Goal: Task Accomplishment & Management: Complete application form

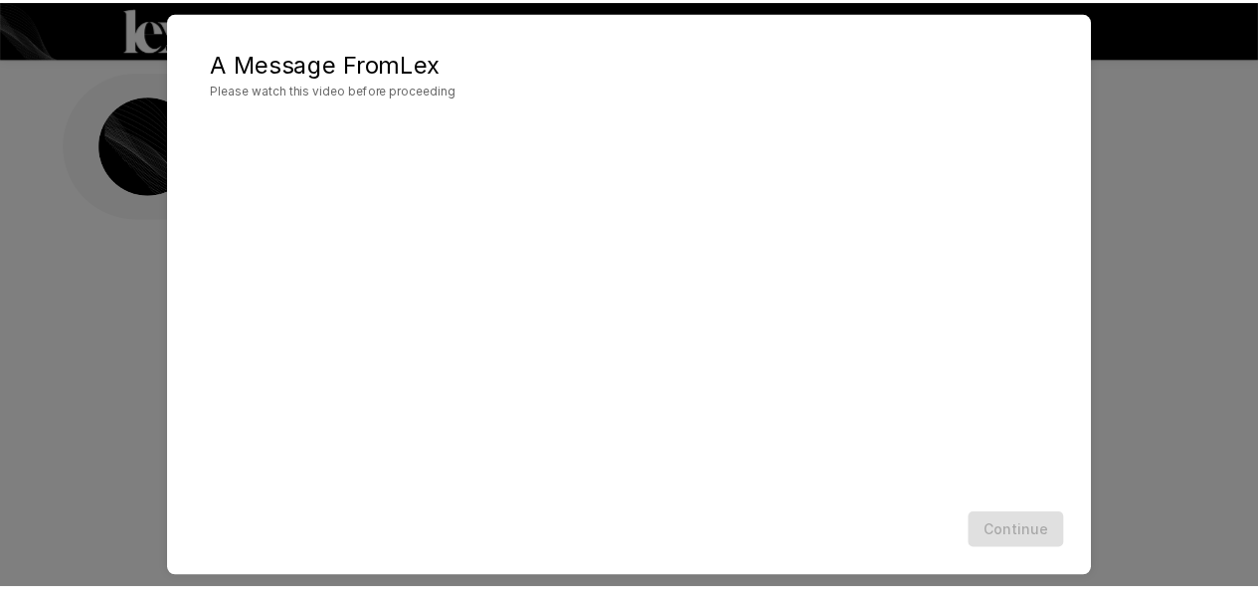
scroll to position [97, 0]
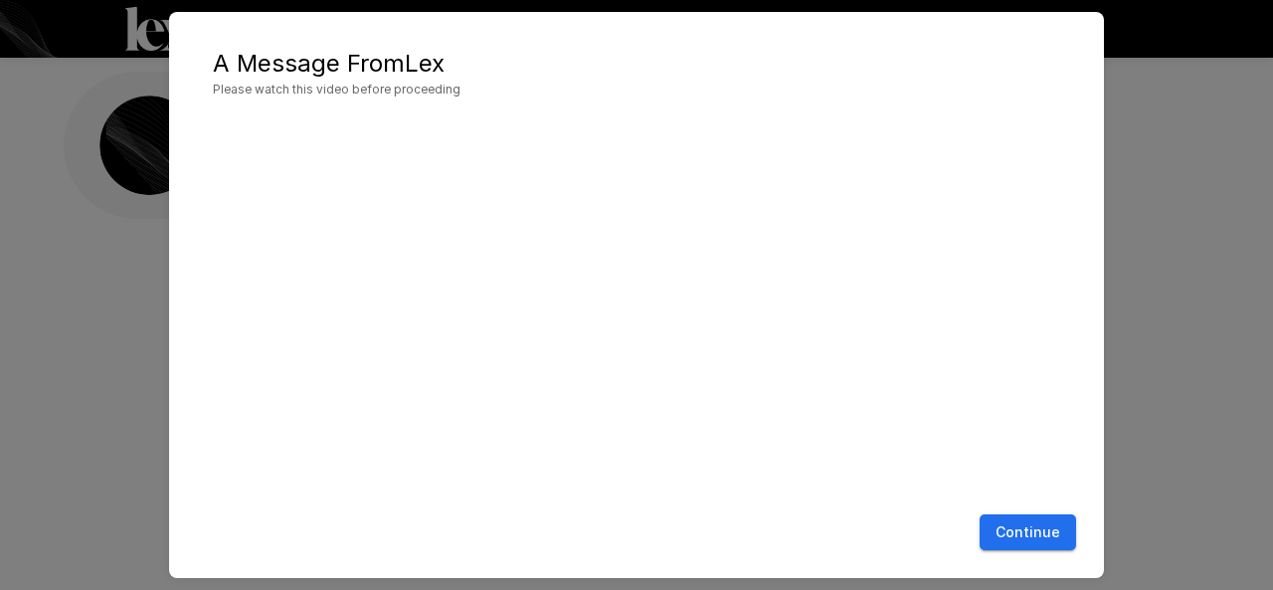
click at [1048, 516] on div "A Message From [PERSON_NAME] Please watch this video before proceeding Continue" at bounding box center [636, 295] width 935 height 566
click at [1047, 522] on button "Continue" at bounding box center [1027, 532] width 96 height 37
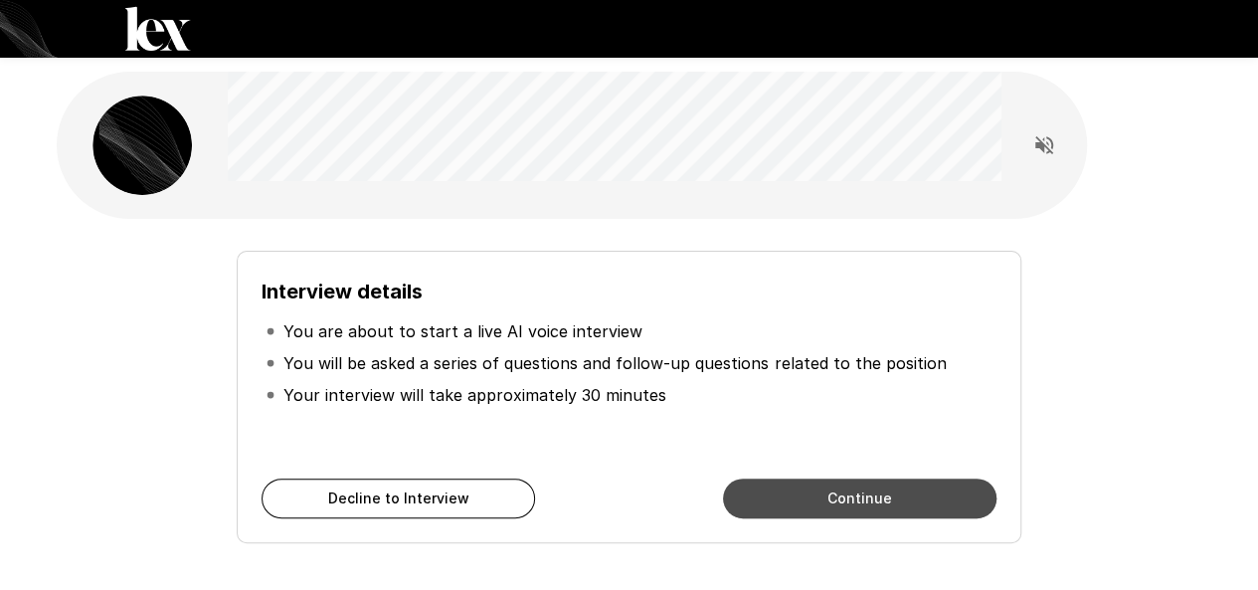
click at [764, 484] on button "Continue" at bounding box center [859, 498] width 273 height 40
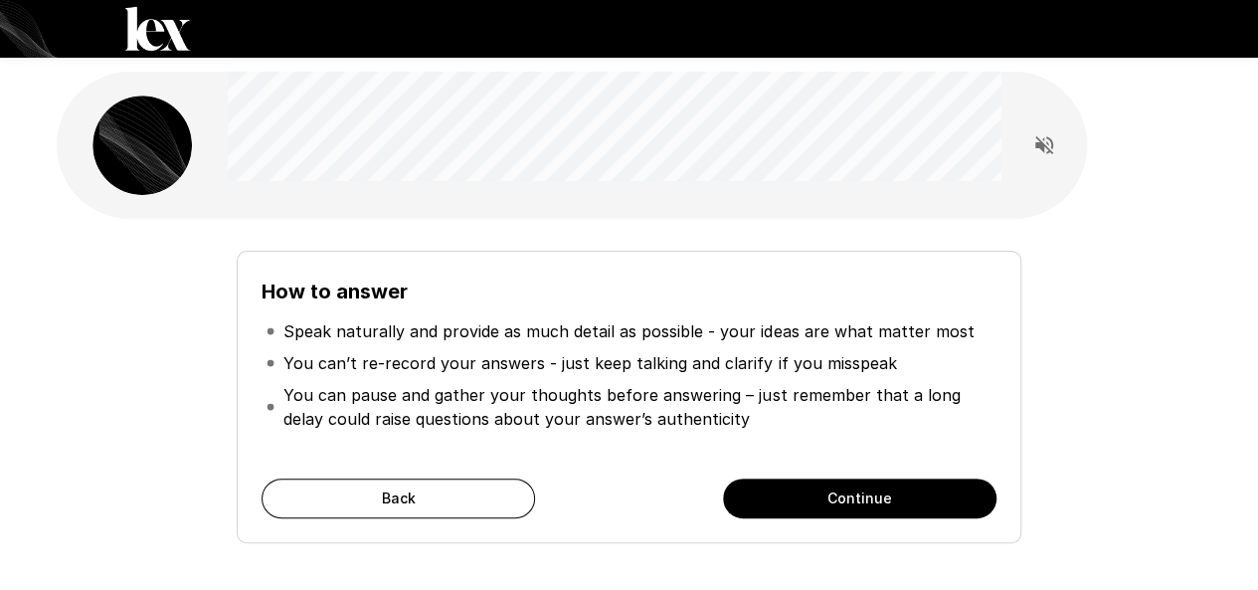
click at [764, 484] on button "Continue" at bounding box center [859, 498] width 273 height 40
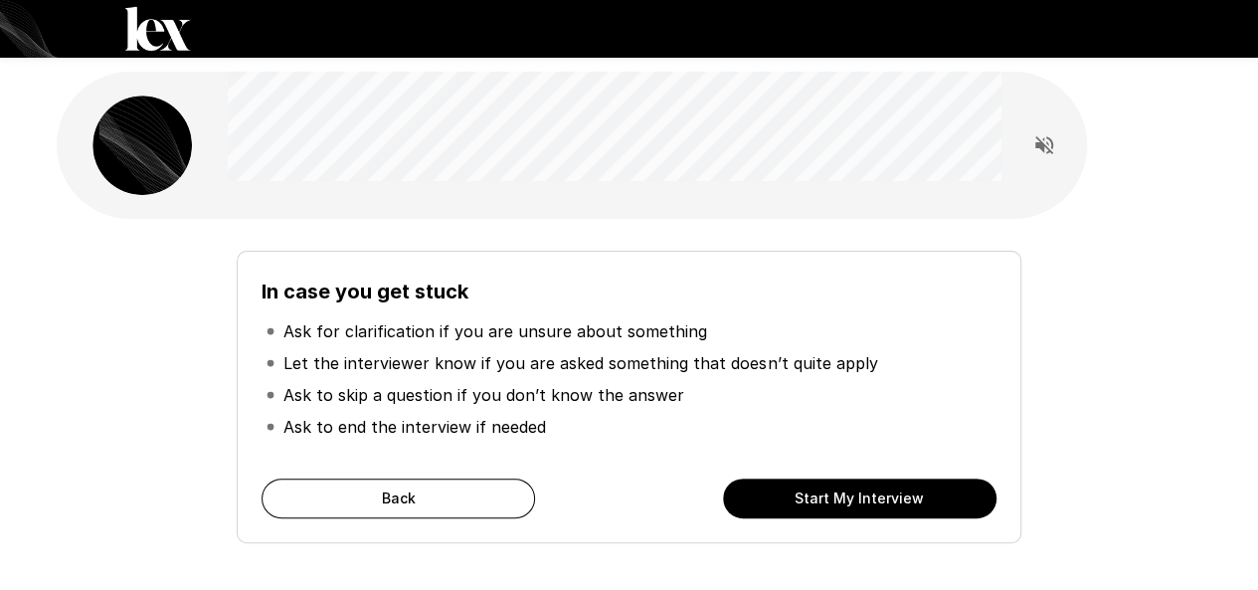
click at [766, 482] on button "Start My Interview" at bounding box center [859, 498] width 273 height 40
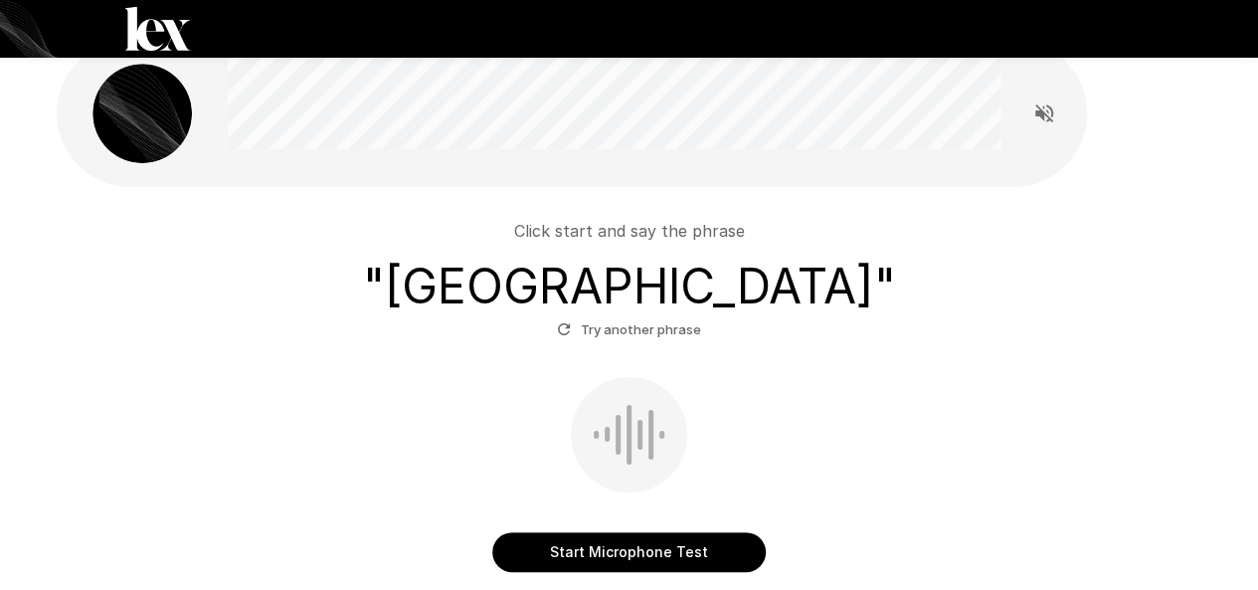
scroll to position [46, 0]
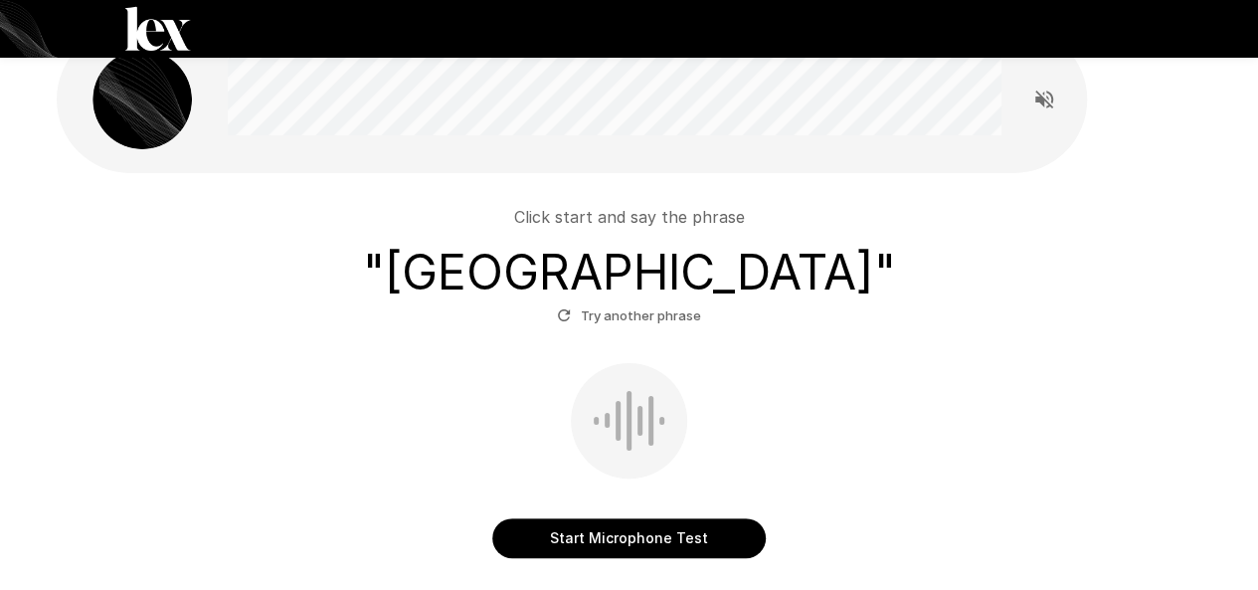
click at [651, 524] on button "Start Microphone Test" at bounding box center [628, 538] width 273 height 40
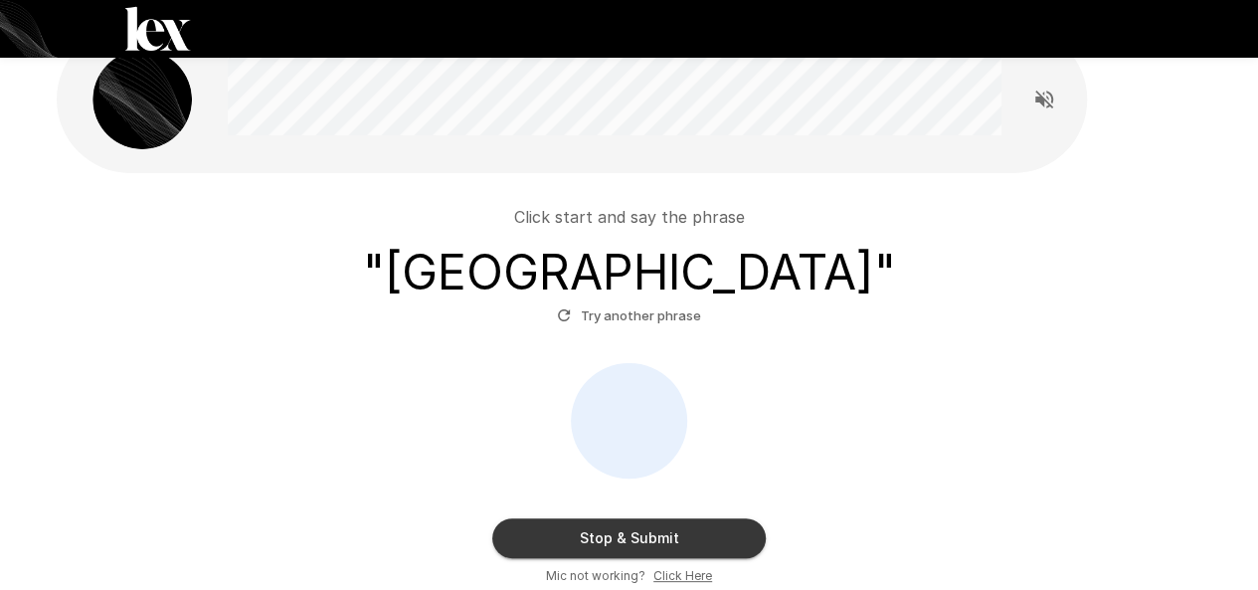
click at [611, 315] on button "Try another phrase" at bounding box center [629, 315] width 154 height 31
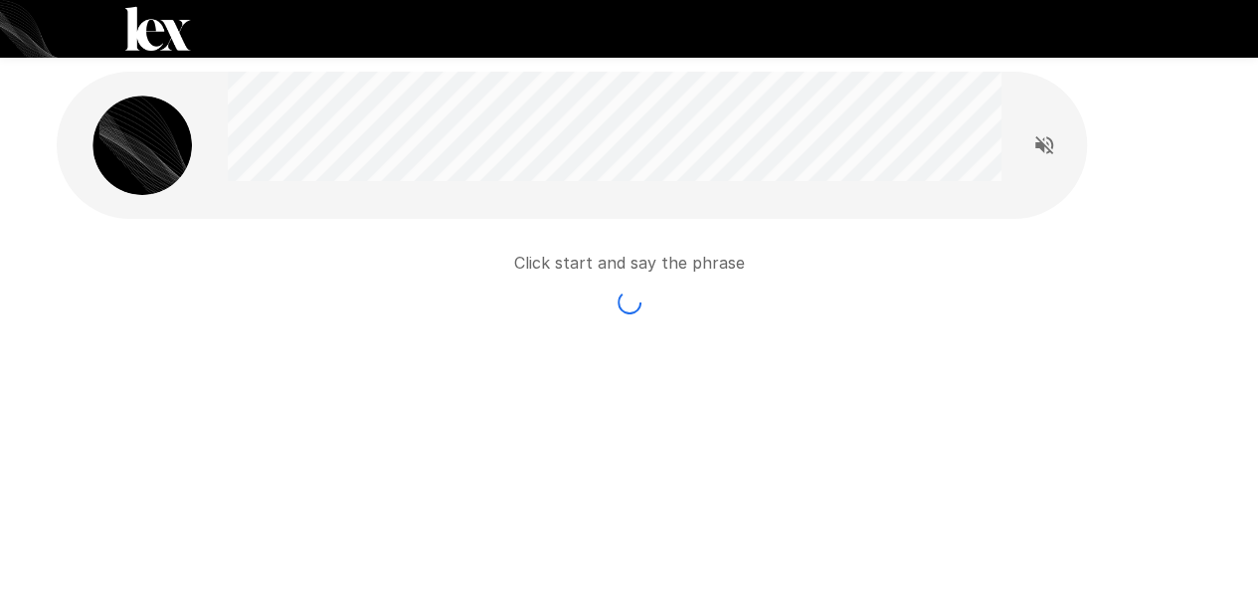
scroll to position [0, 0]
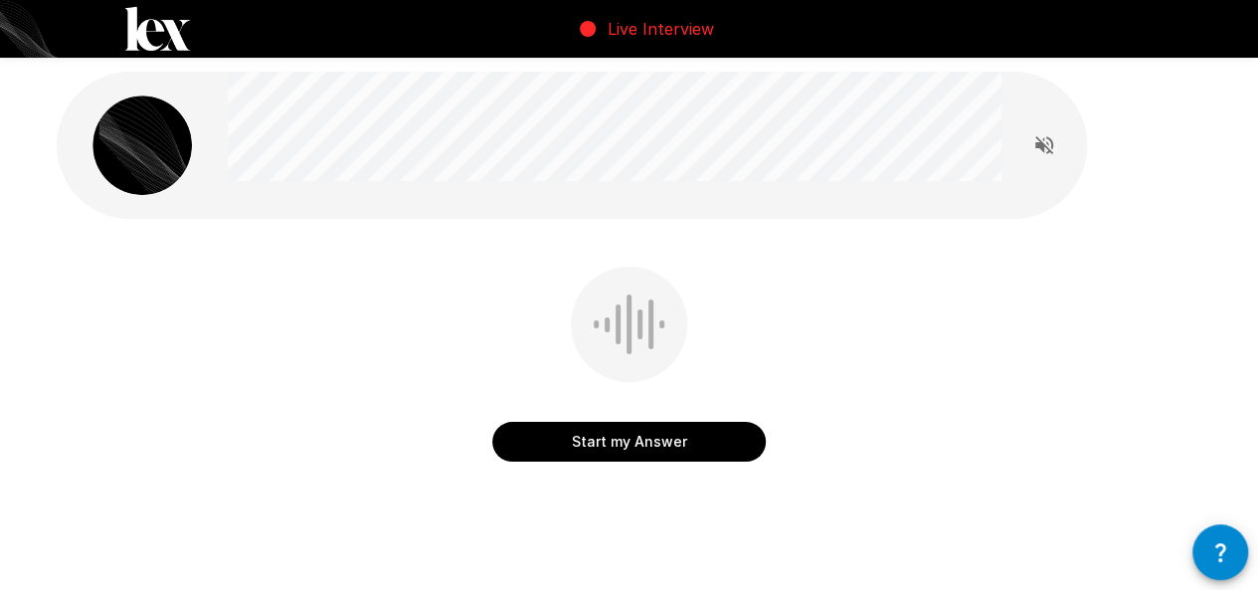
click at [606, 433] on button "Start my Answer" at bounding box center [628, 442] width 273 height 40
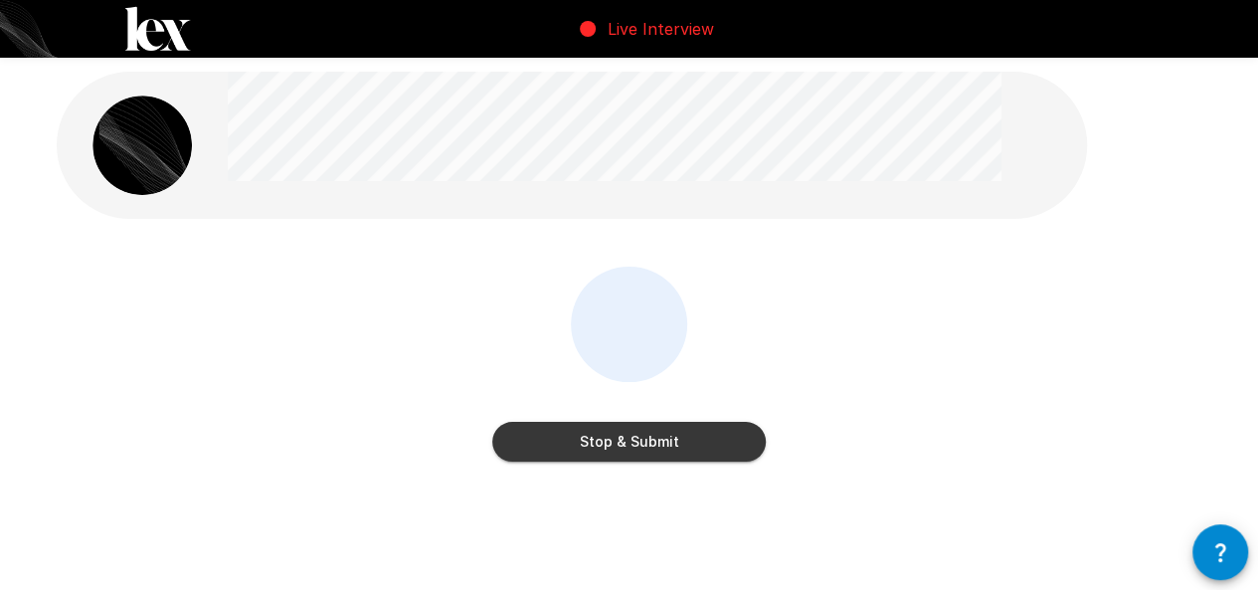
click at [606, 433] on button "Stop & Submit" at bounding box center [628, 442] width 273 height 40
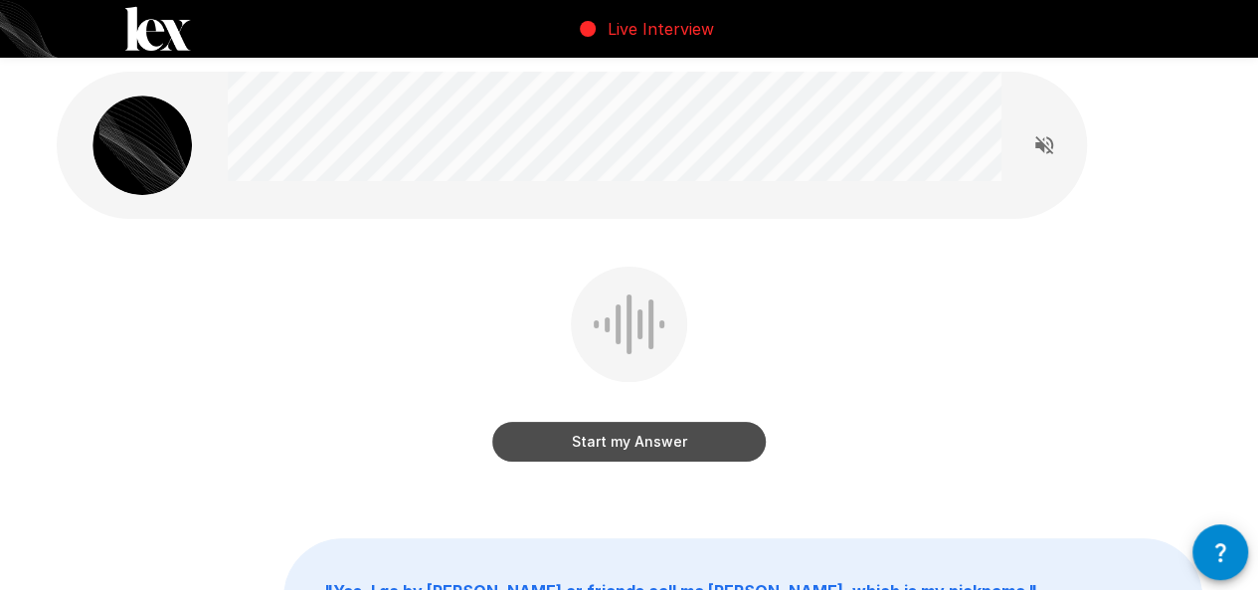
click at [597, 436] on button "Start my Answer" at bounding box center [628, 442] width 273 height 40
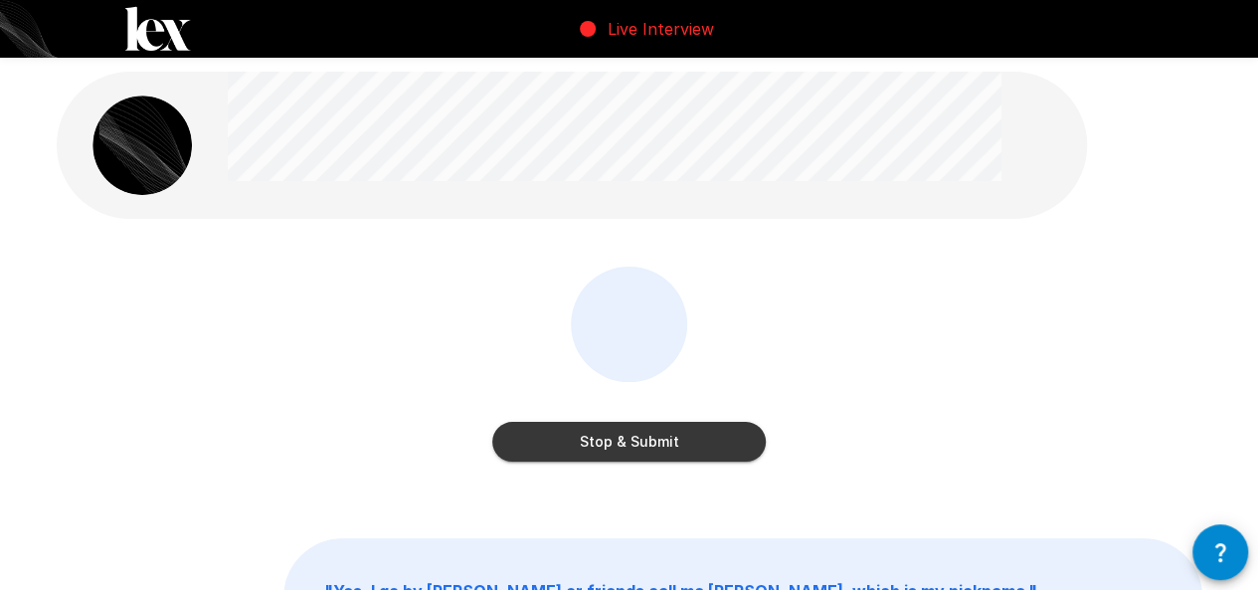
click at [597, 436] on button "Stop & Submit" at bounding box center [628, 442] width 273 height 40
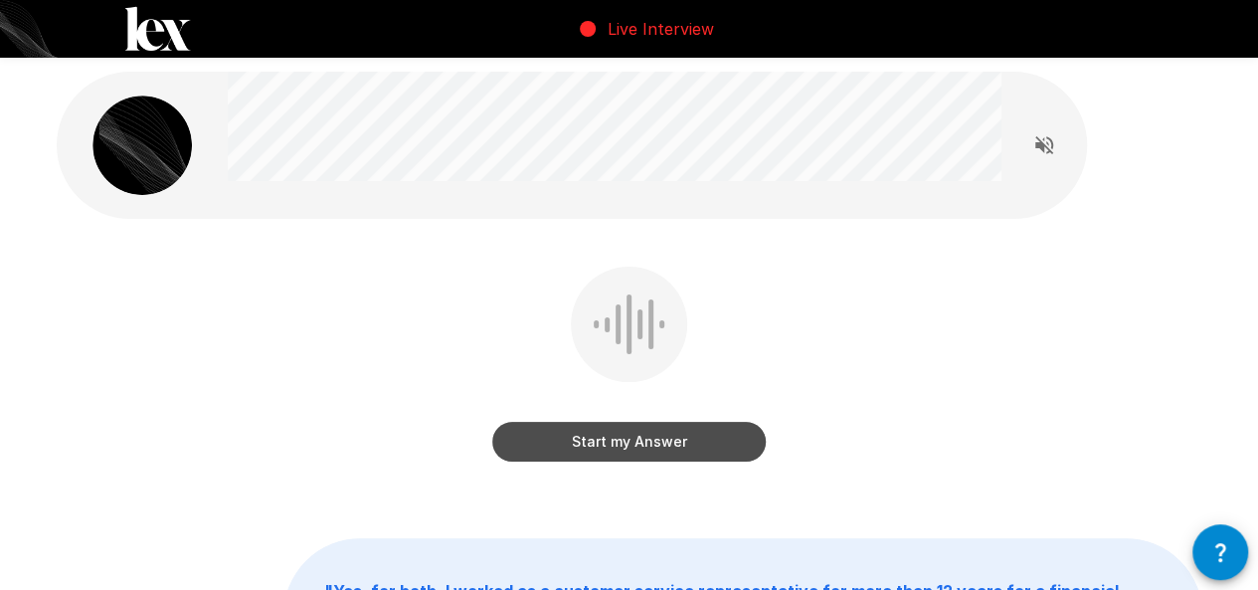
click at [591, 435] on button "Start my Answer" at bounding box center [628, 442] width 273 height 40
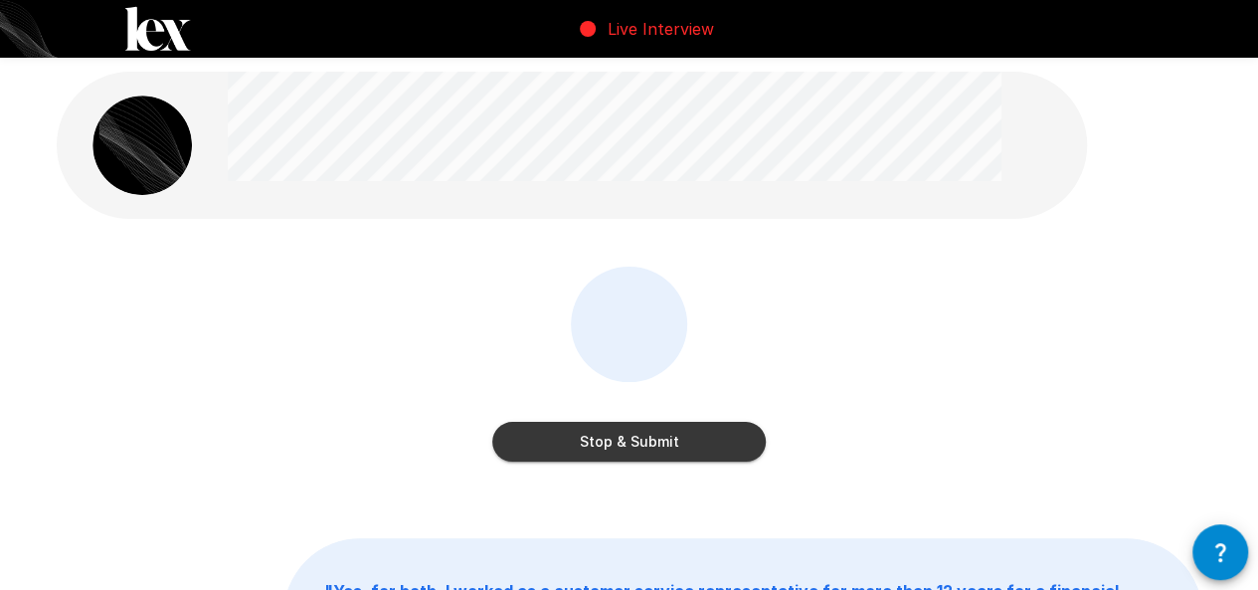
click at [591, 435] on button "Stop & Submit" at bounding box center [628, 442] width 273 height 40
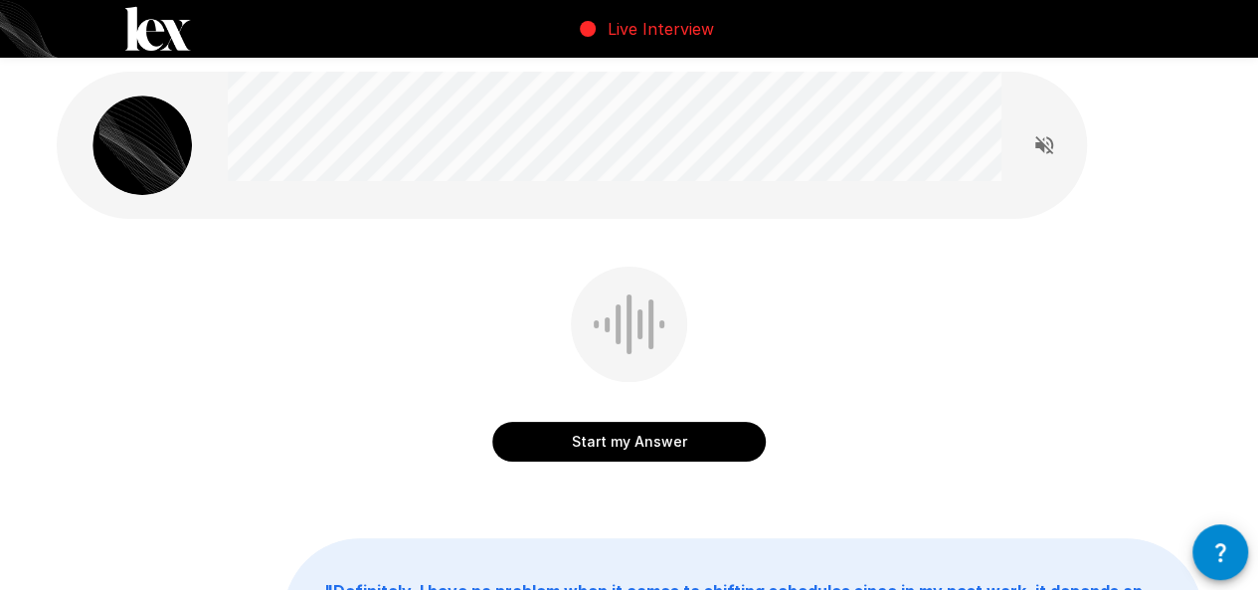
click at [591, 446] on button "Start my Answer" at bounding box center [628, 442] width 273 height 40
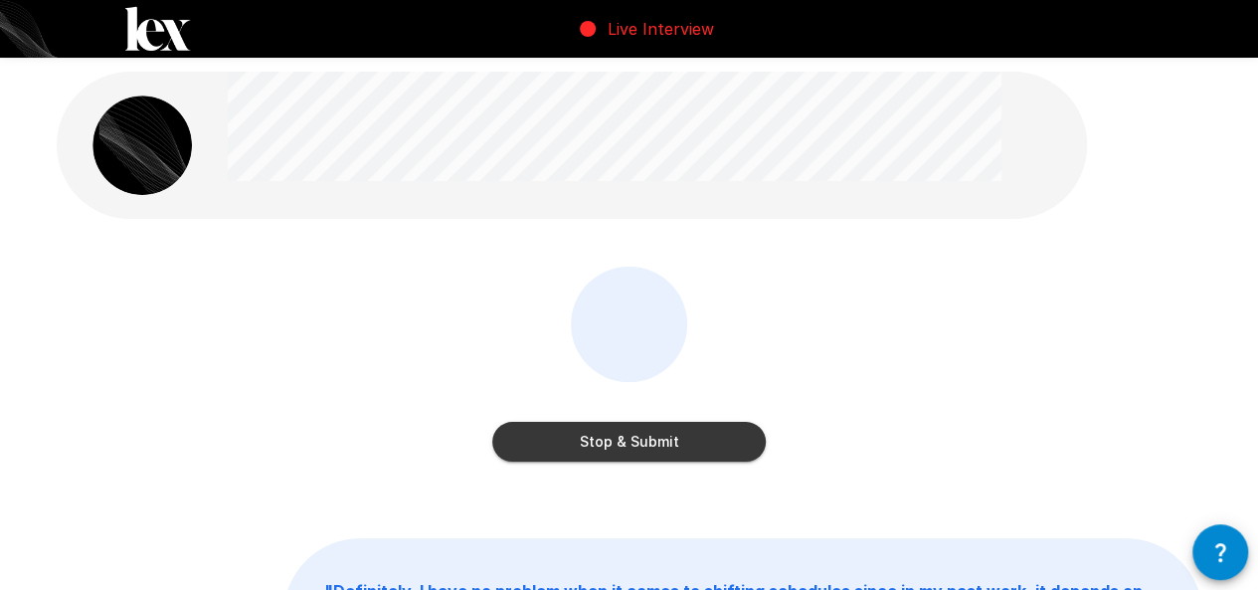
click at [587, 438] on button "Stop & Submit" at bounding box center [628, 442] width 273 height 40
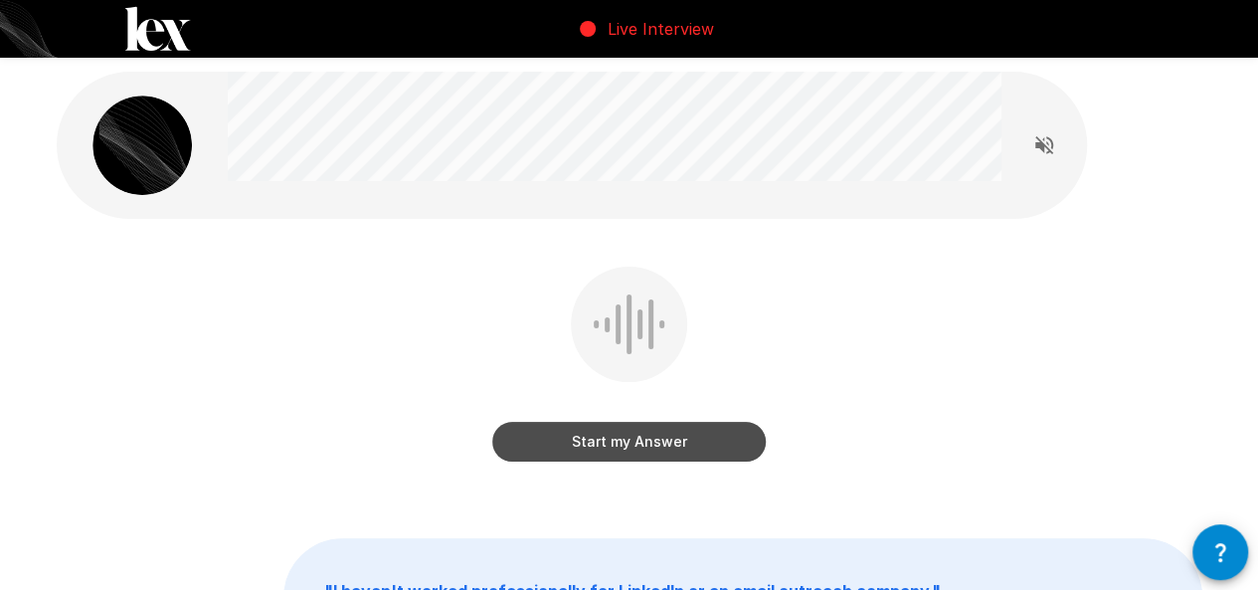
click at [587, 438] on button "Start my Answer" at bounding box center [628, 442] width 273 height 40
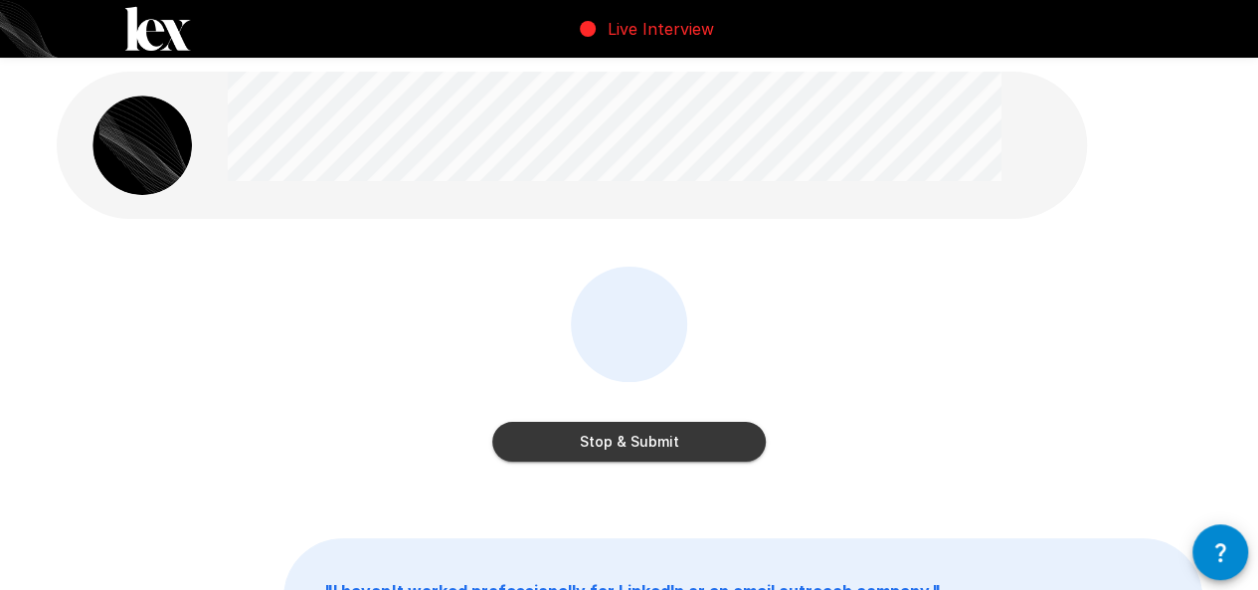
click at [587, 438] on button "Stop & Submit" at bounding box center [628, 442] width 273 height 40
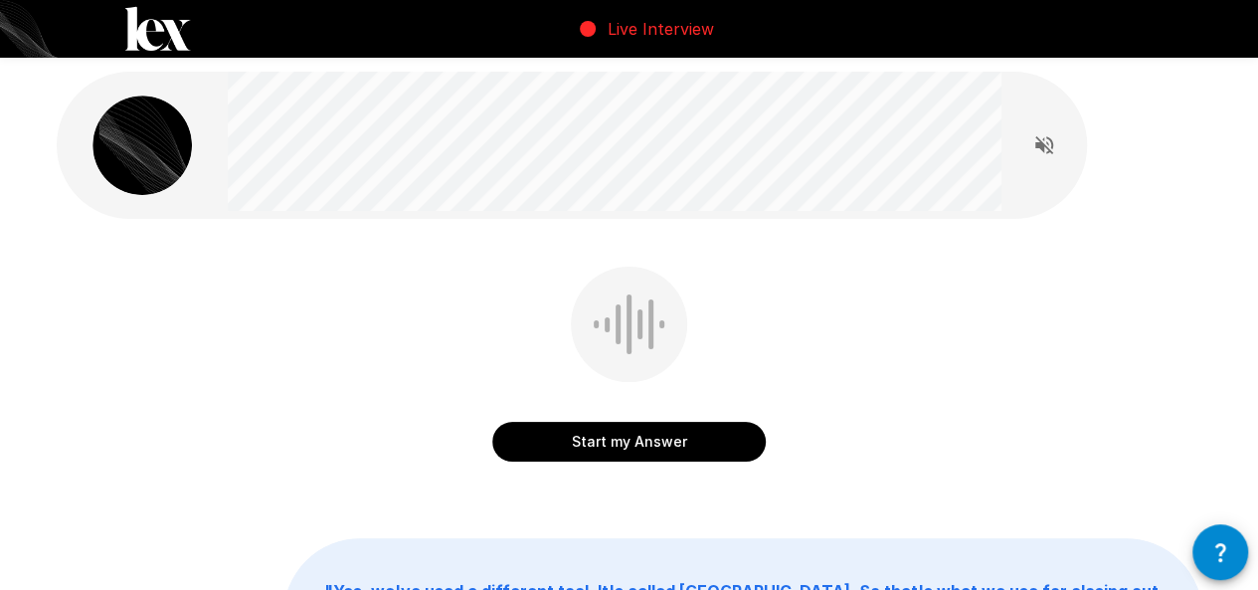
click at [585, 436] on button "Start my Answer" at bounding box center [628, 442] width 273 height 40
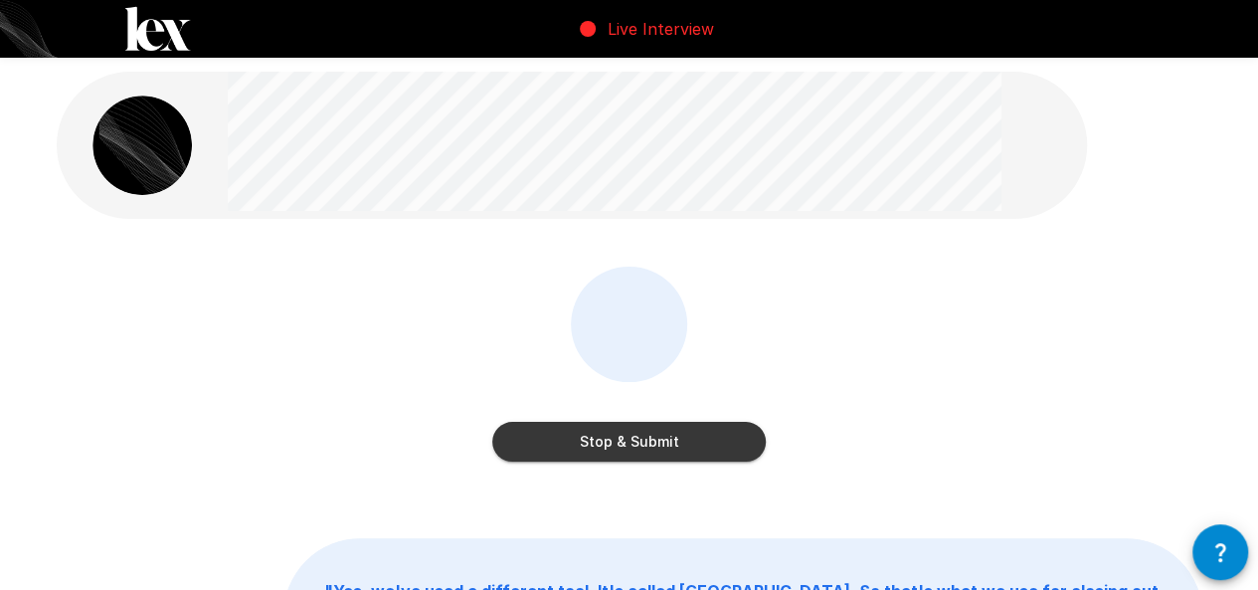
click at [585, 436] on button "Stop & Submit" at bounding box center [628, 442] width 273 height 40
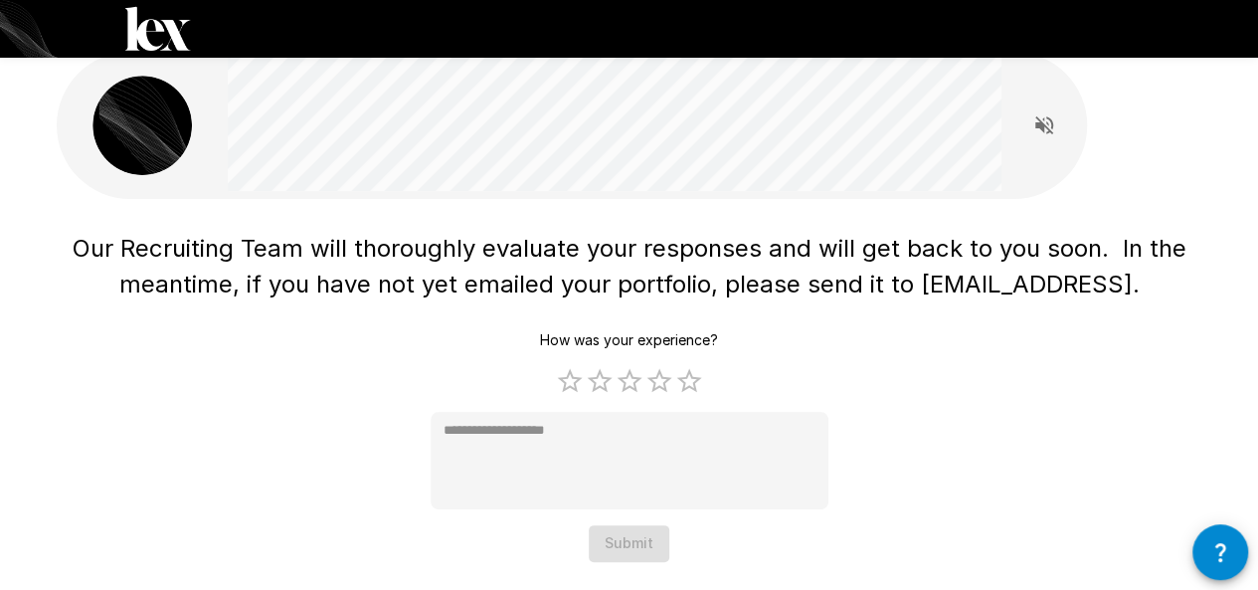
scroll to position [36, 0]
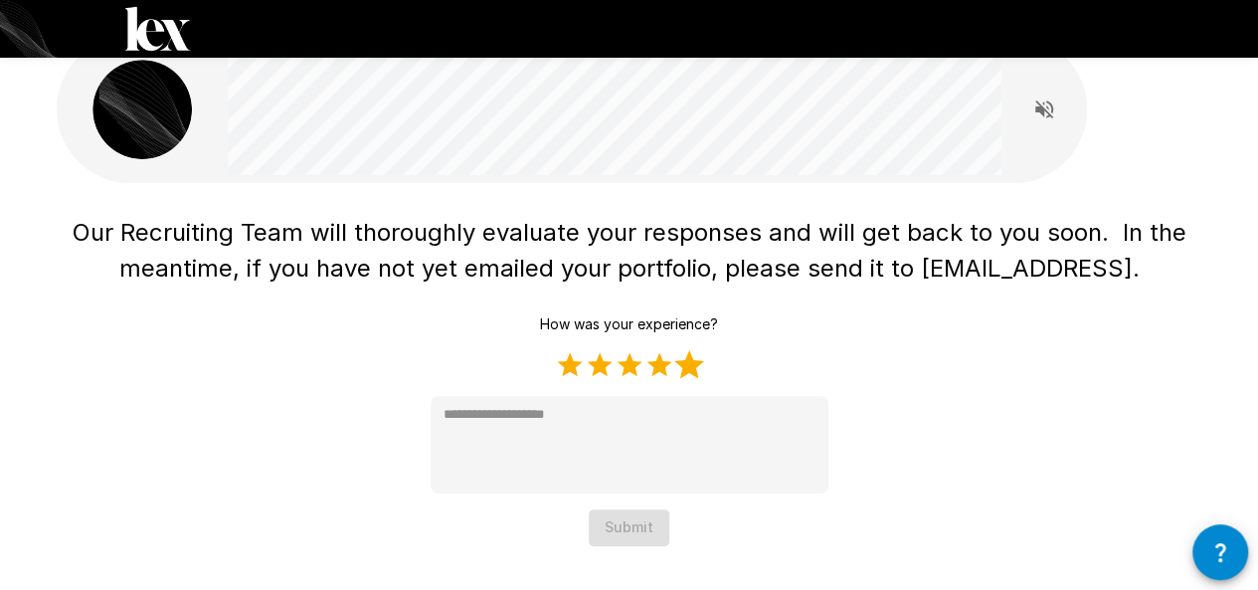
click at [691, 357] on label "5 Stars" at bounding box center [689, 365] width 30 height 30
type textarea "*"
click at [620, 533] on button "Submit" at bounding box center [629, 527] width 81 height 37
